Goal: Check status: Check status

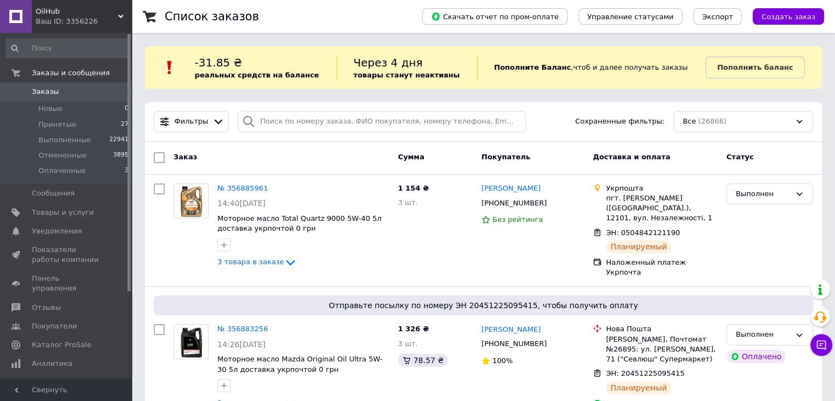
click at [56, 89] on span "Заказы" at bounding box center [67, 92] width 70 height 10
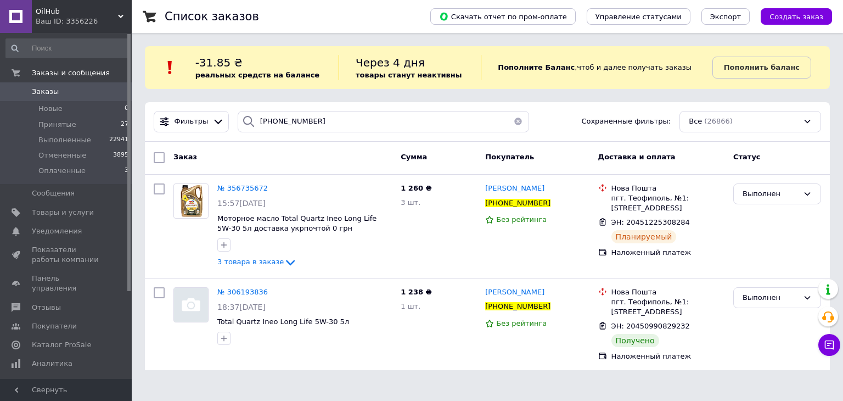
click at [61, 97] on span "Заказы" at bounding box center [67, 92] width 70 height 10
